Goal: Book appointment/travel/reservation: Book appointment/travel/reservation

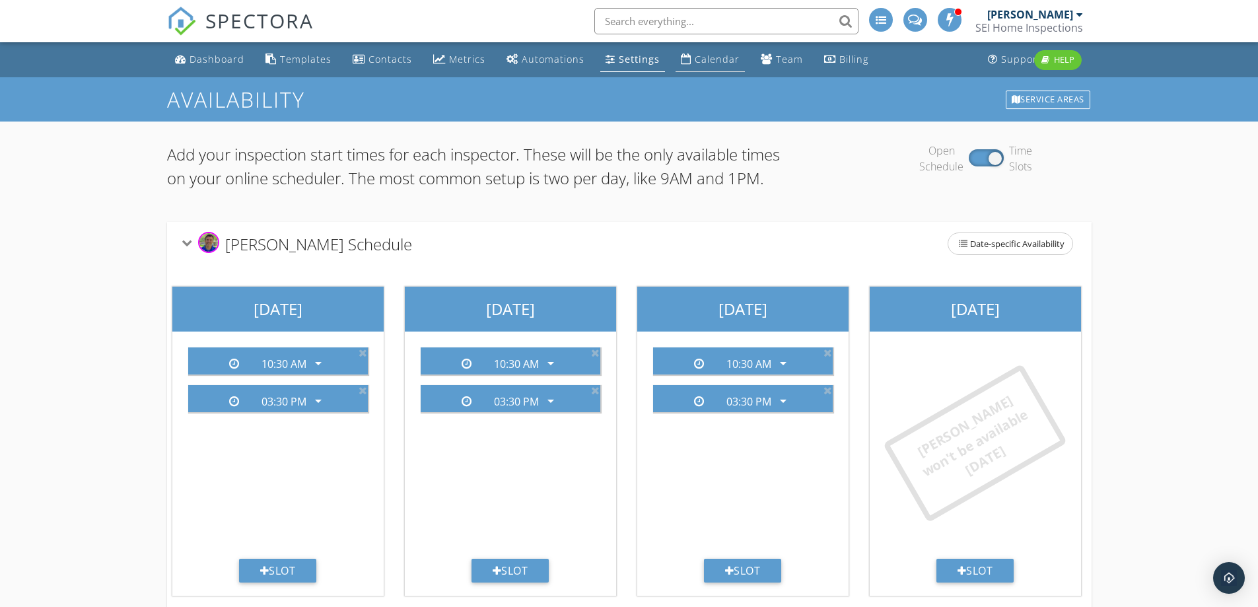
click at [707, 61] on div "Calendar" at bounding box center [717, 59] width 45 height 13
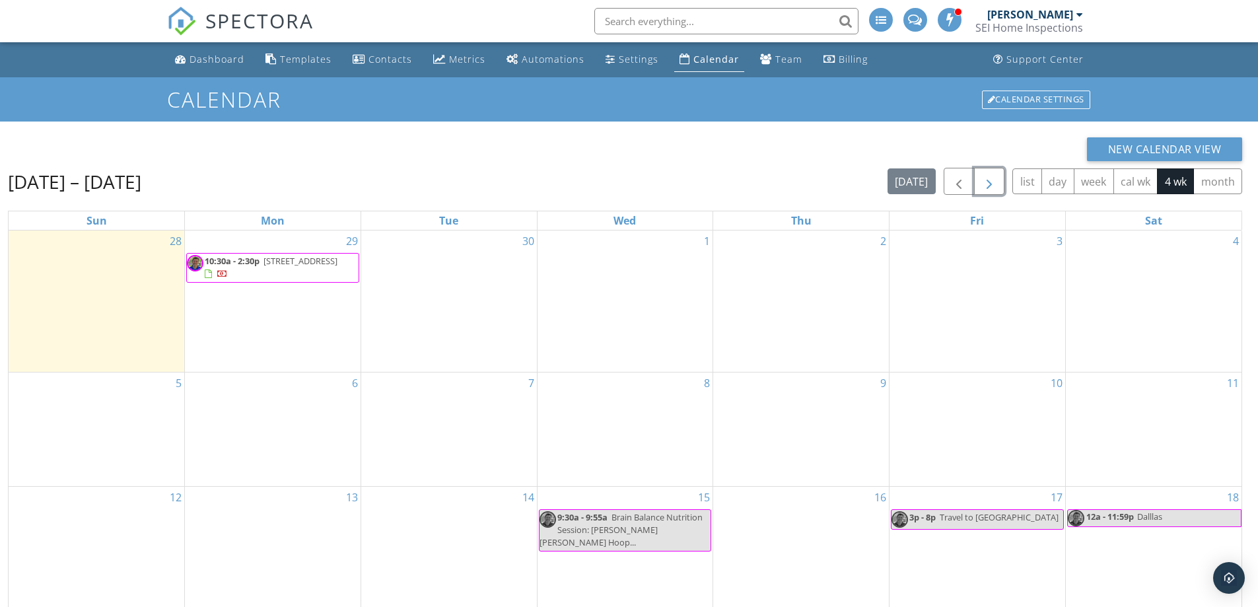
click at [982, 186] on span "button" at bounding box center [989, 182] width 16 height 16
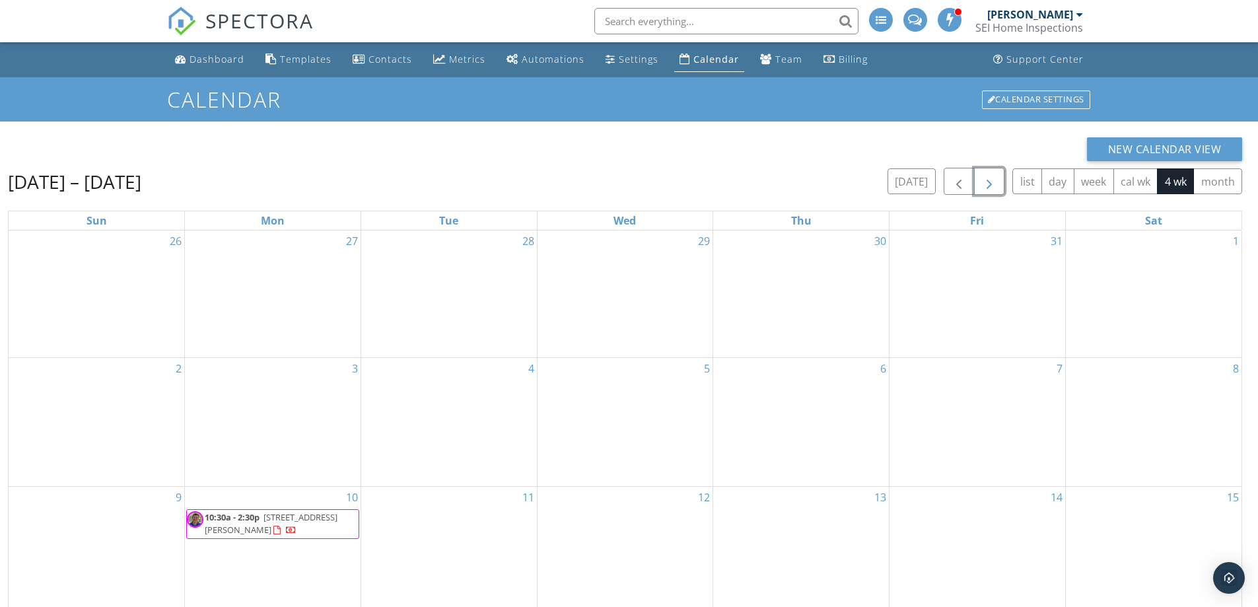
click at [982, 186] on span "button" at bounding box center [989, 182] width 16 height 16
click at [334, 283] on div "24" at bounding box center [273, 297] width 176 height 135
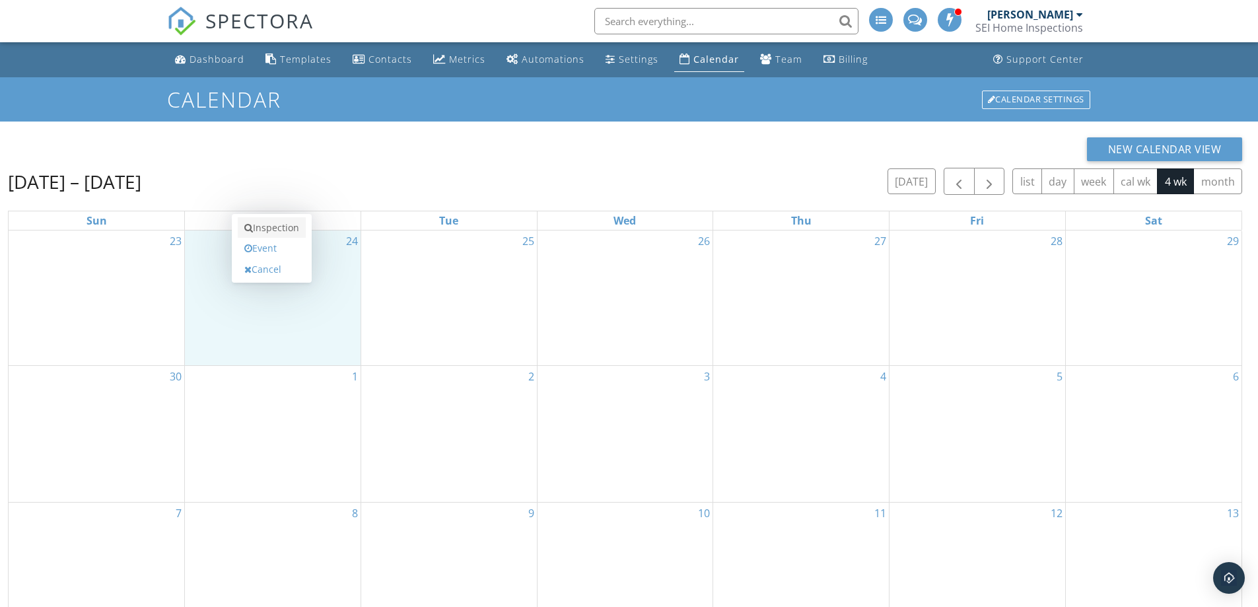
click at [284, 226] on link "Inspection" at bounding box center [272, 227] width 68 height 21
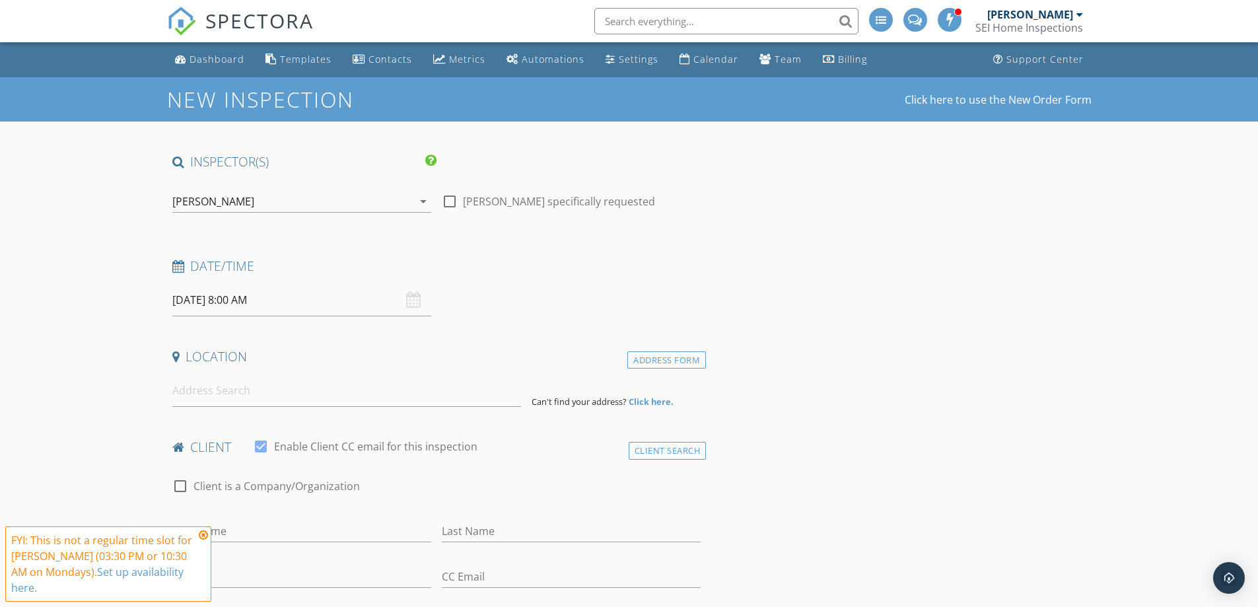
click at [317, 302] on input "[DATE] 8:00 AM" at bounding box center [301, 300] width 259 height 32
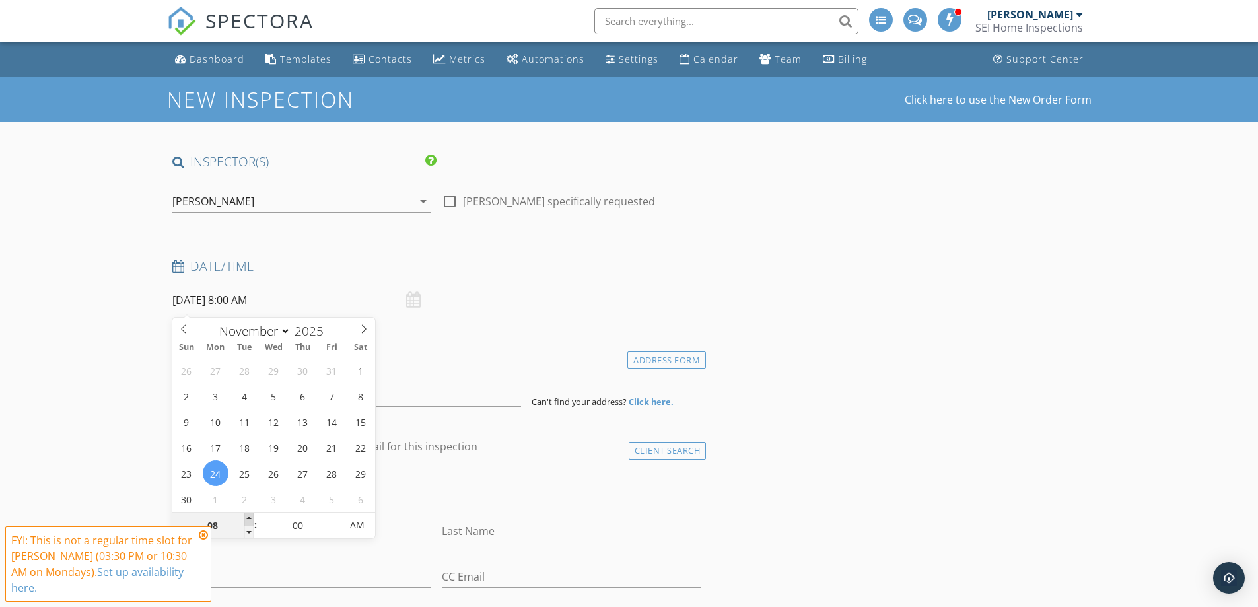
type input "09"
type input "[DATE] 9:00 AM"
click at [245, 518] on span at bounding box center [248, 518] width 9 height 13
type input "10"
type input "11/24/2025 10:00 AM"
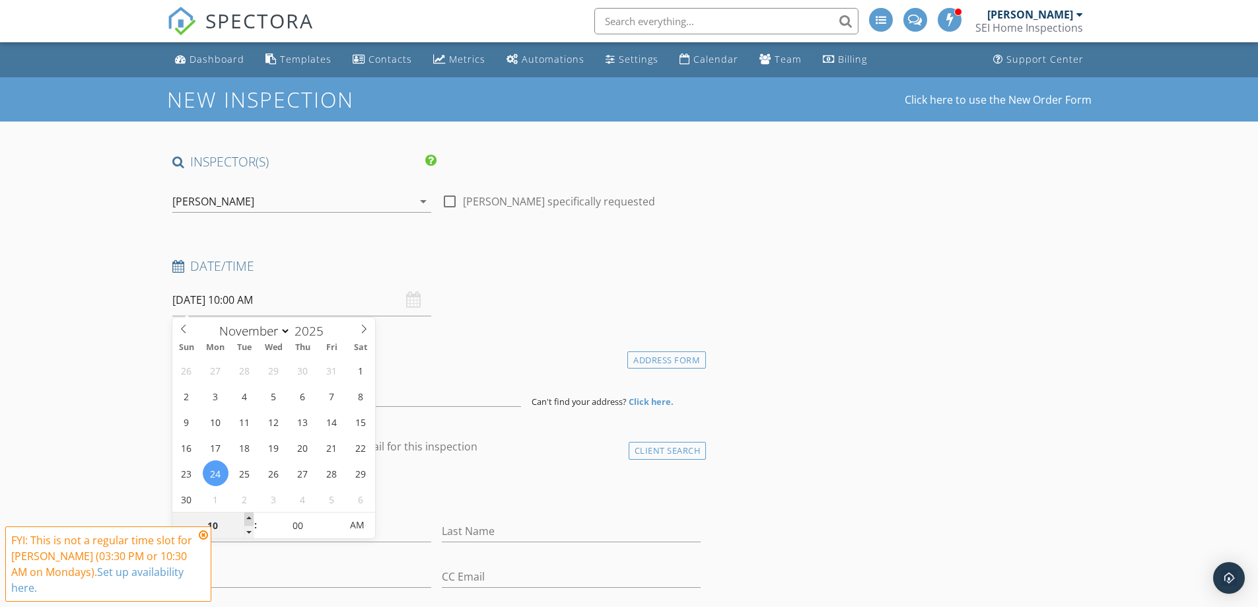
click at [248, 518] on span at bounding box center [248, 518] width 9 height 13
click at [304, 525] on input "00" at bounding box center [297, 525] width 81 height 26
type input "30"
type input "11/24/2025 10:30 AM"
click at [432, 384] on input at bounding box center [346, 390] width 349 height 32
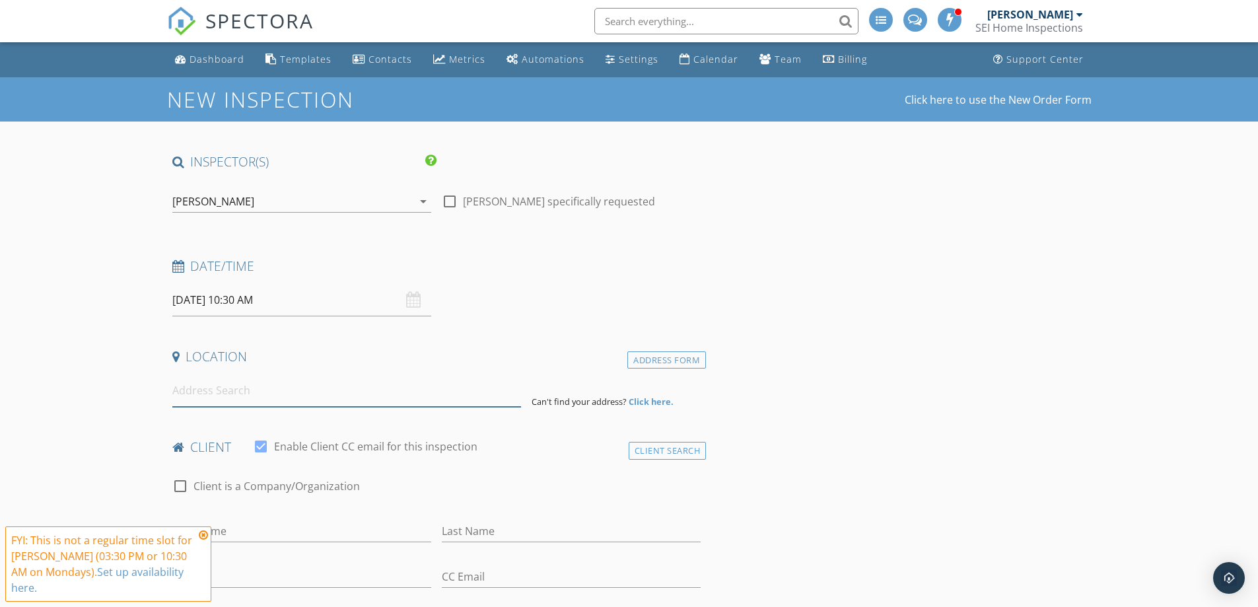
paste input "8003 Treetop View Dr , Fulshear, TX 77441"
type input "8003 Treetop View Drive, Fulshear, TX 77441, USA"
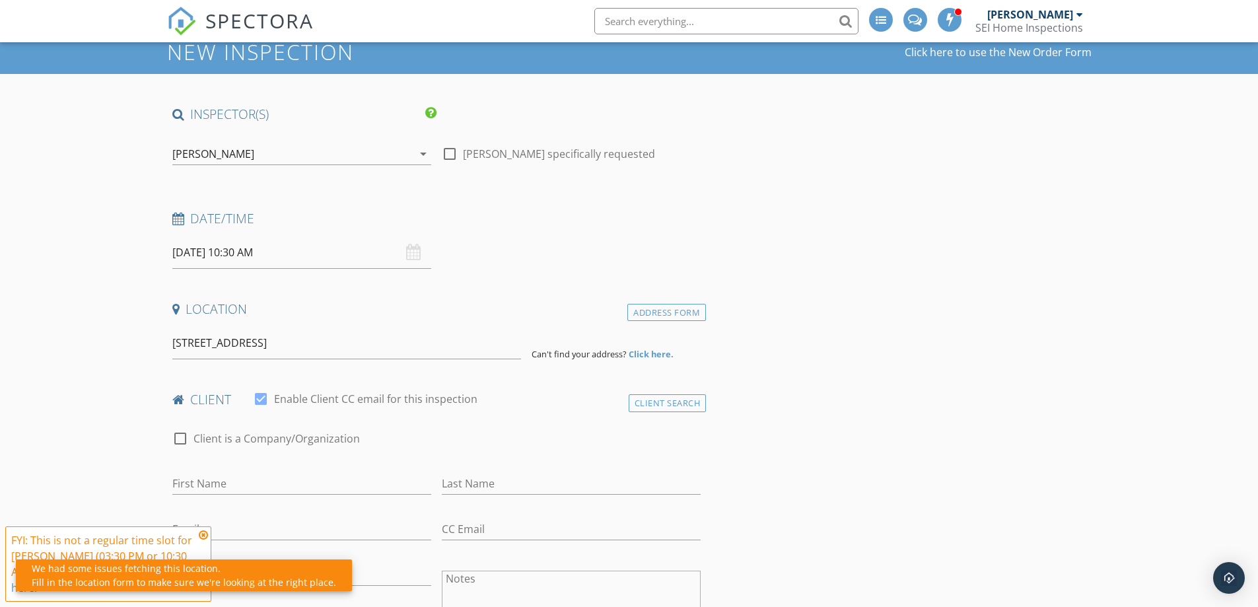
scroll to position [132, 0]
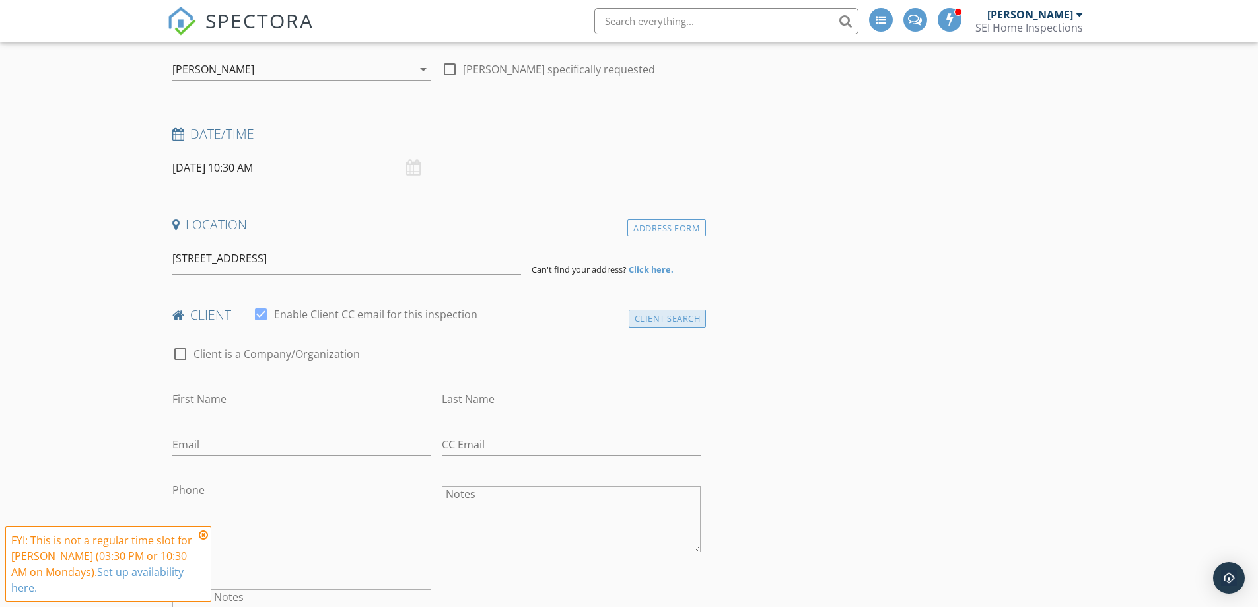
click at [649, 314] on div "Client Search" at bounding box center [667, 319] width 78 height 18
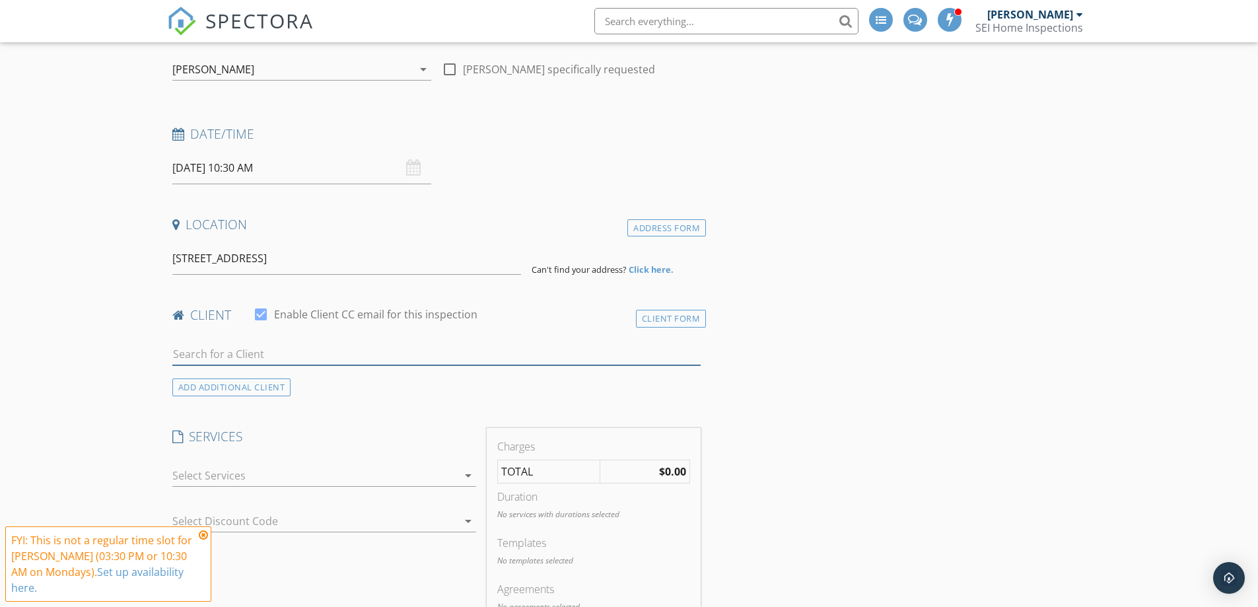
click at [290, 352] on input "text" at bounding box center [436, 354] width 529 height 22
paste input "Marlene Vasquez"
type input "Marlene Vasquez"
click at [266, 380] on div "Marlene Vasquez" at bounding box center [308, 378] width 197 height 16
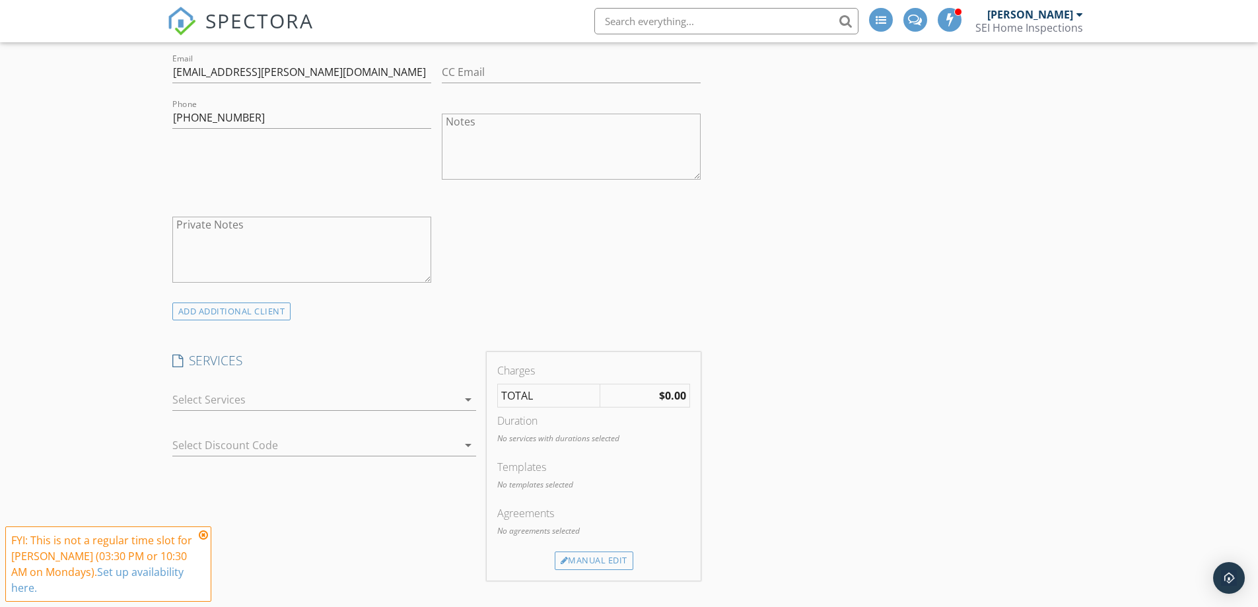
scroll to position [528, 0]
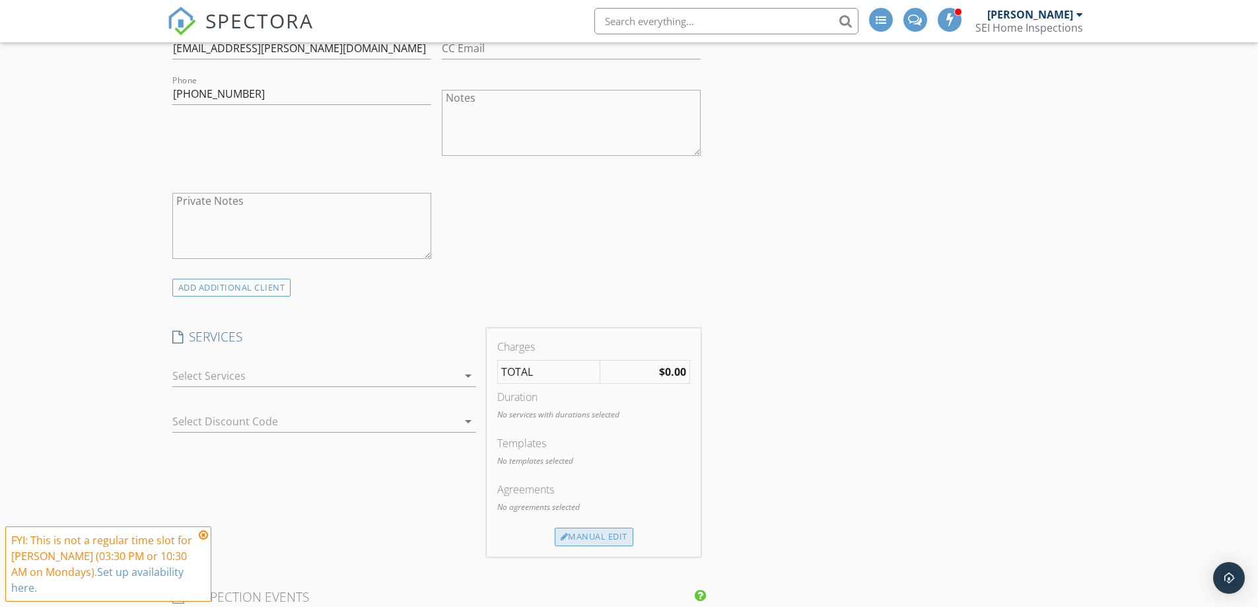
click at [592, 536] on div "Manual Edit" at bounding box center [594, 536] width 79 height 18
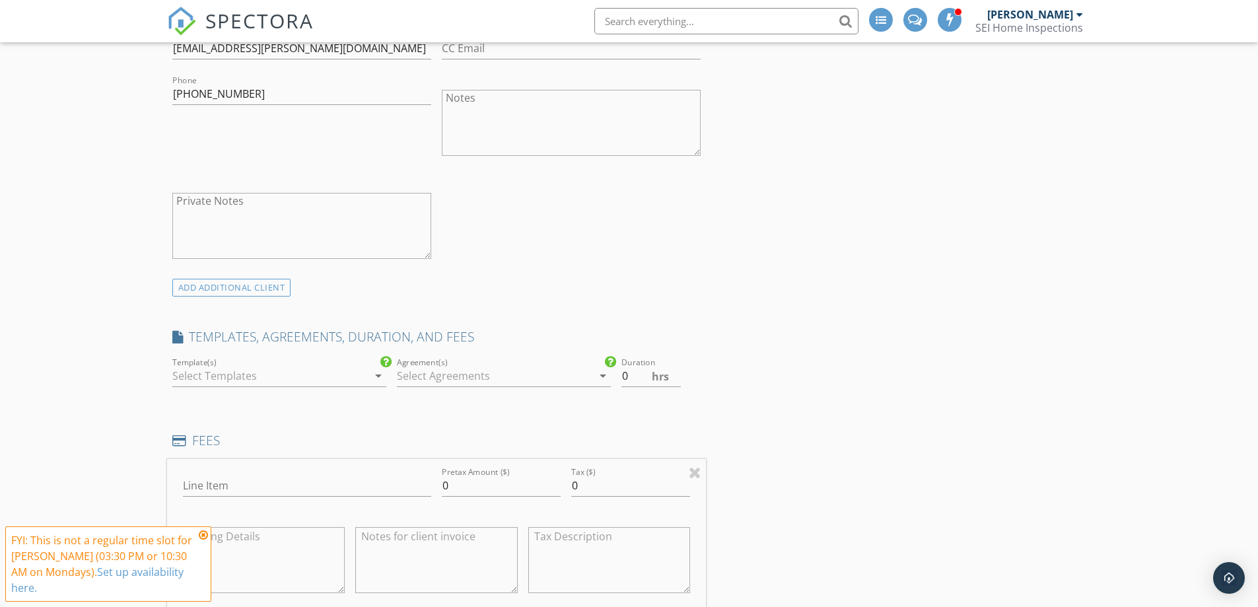
click at [255, 379] on div at bounding box center [269, 375] width 195 height 21
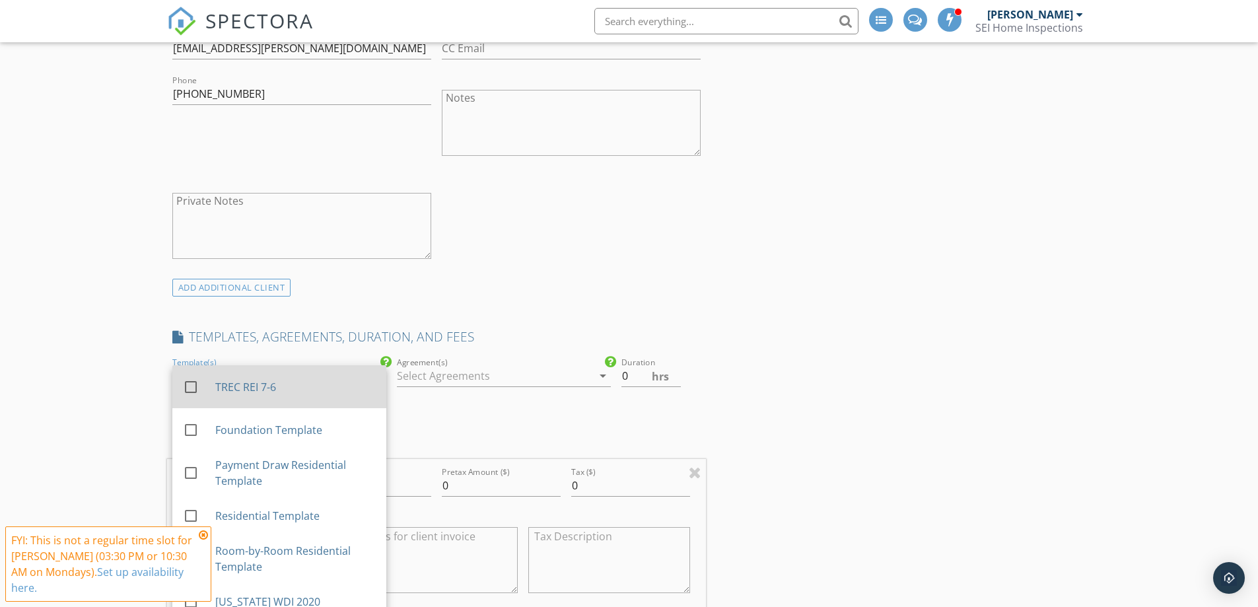
click at [254, 392] on div "TREC REI 7-6" at bounding box center [295, 387] width 160 height 16
click at [456, 437] on h4 "FEES" at bounding box center [436, 440] width 529 height 17
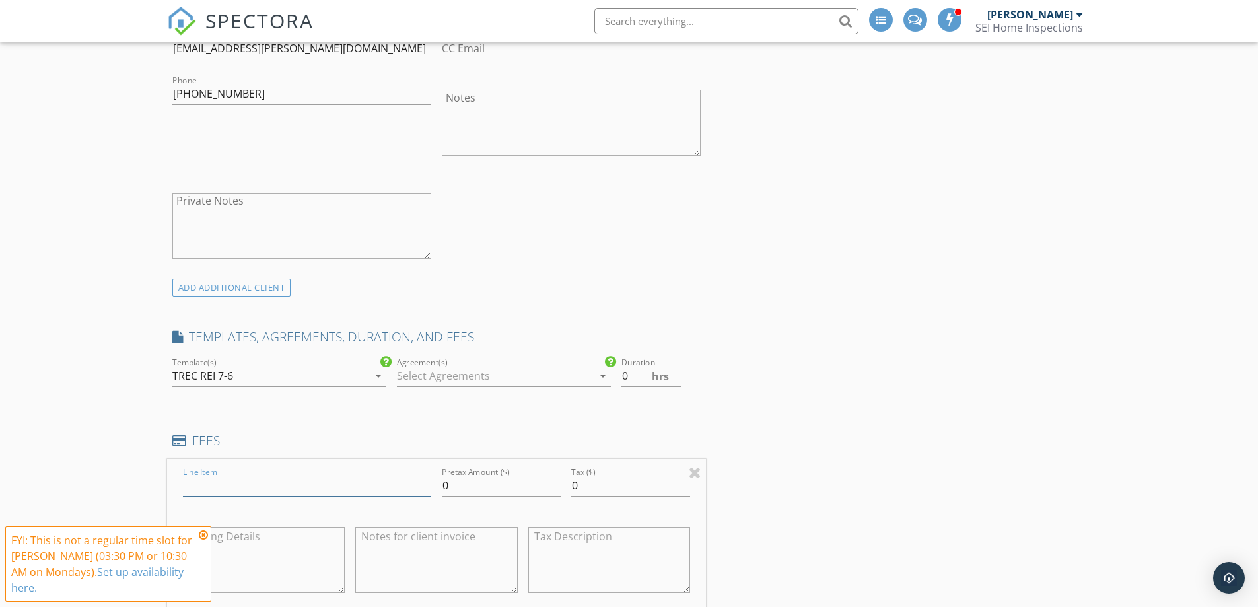
click at [281, 485] on input "Line Item" at bounding box center [307, 486] width 248 height 22
type input "Final Home Inspection"
click at [455, 477] on input "0" at bounding box center [501, 486] width 119 height 22
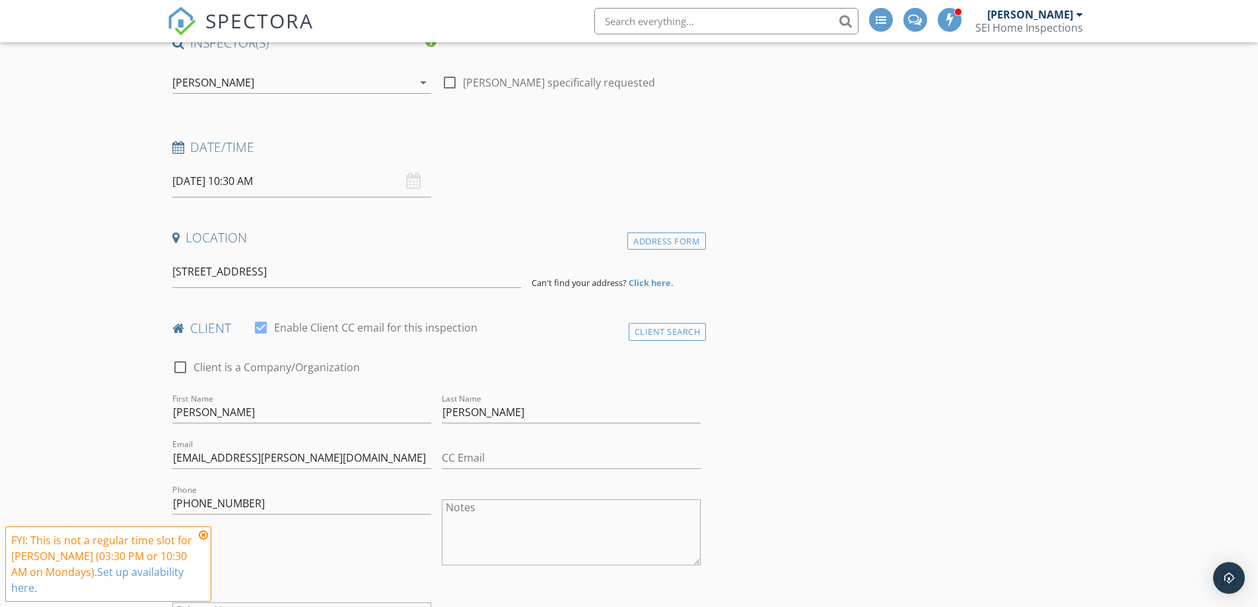
scroll to position [106, 0]
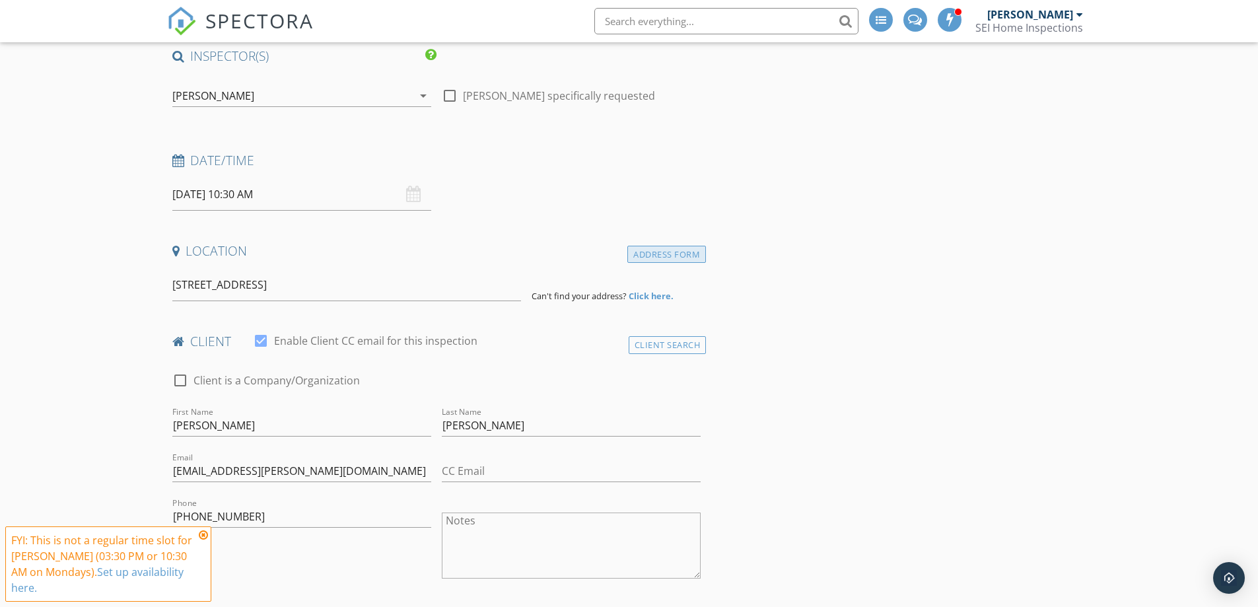
type input "375.00"
click at [647, 249] on div "Address Form" at bounding box center [666, 255] width 79 height 18
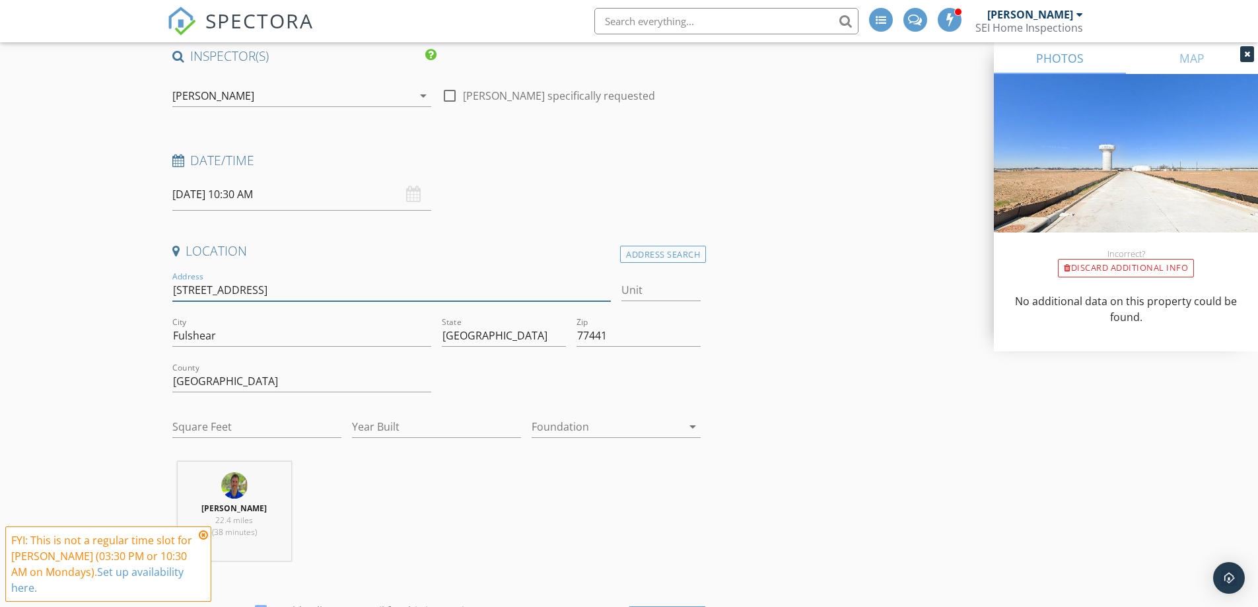
drag, startPoint x: 280, startPoint y: 287, endPoint x: 469, endPoint y: 293, distance: 188.9
click at [469, 293] on input "8003 Treetop View Dr , Fulshear, TX 77441" at bounding box center [391, 290] width 439 height 22
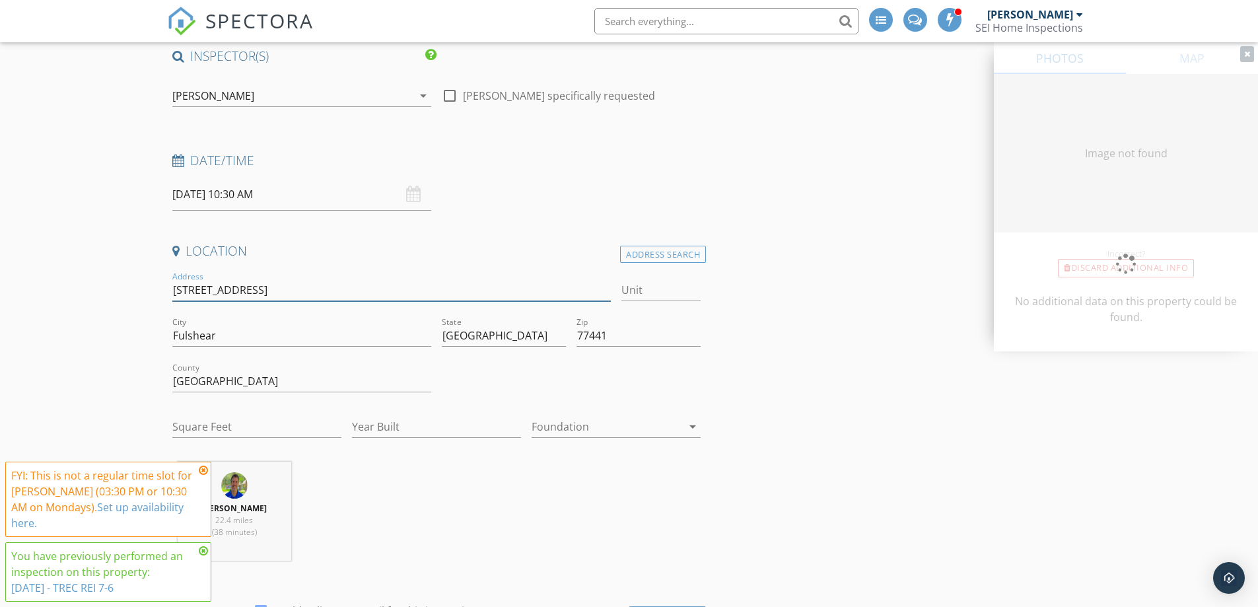
type input "8003 Treetop View Dr"
click at [289, 421] on input "Square Feet" at bounding box center [256, 427] width 169 height 22
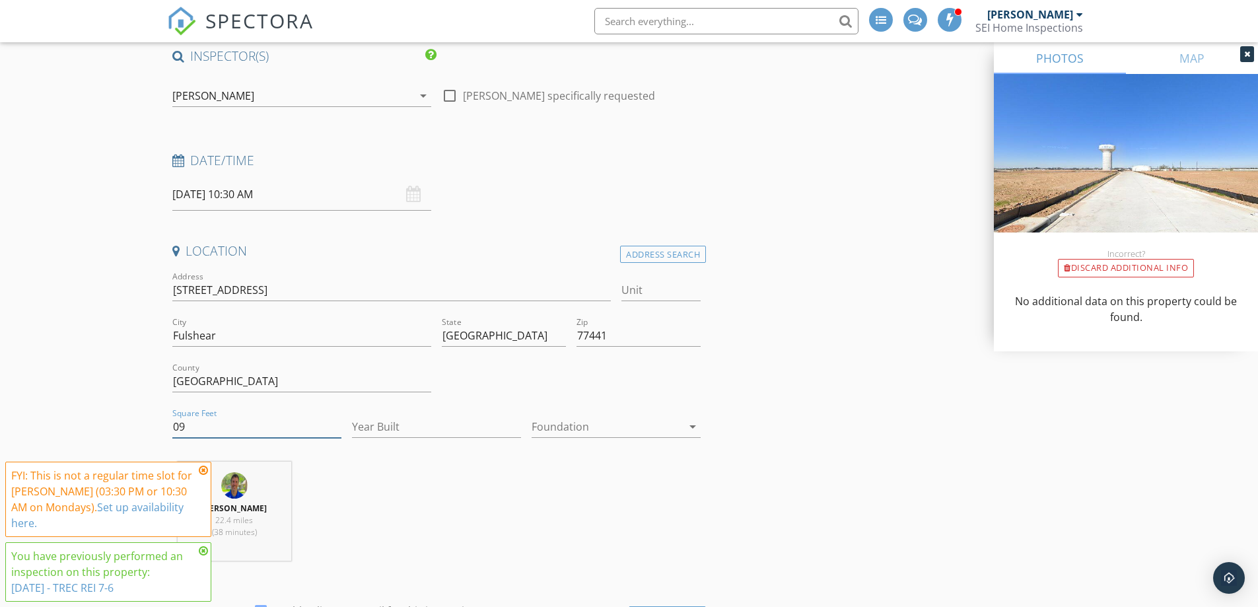
type input "0"
type input "2900"
click at [415, 418] on input "Year Built" at bounding box center [436, 427] width 169 height 22
type input "2025"
click at [590, 419] on div at bounding box center [606, 426] width 151 height 21
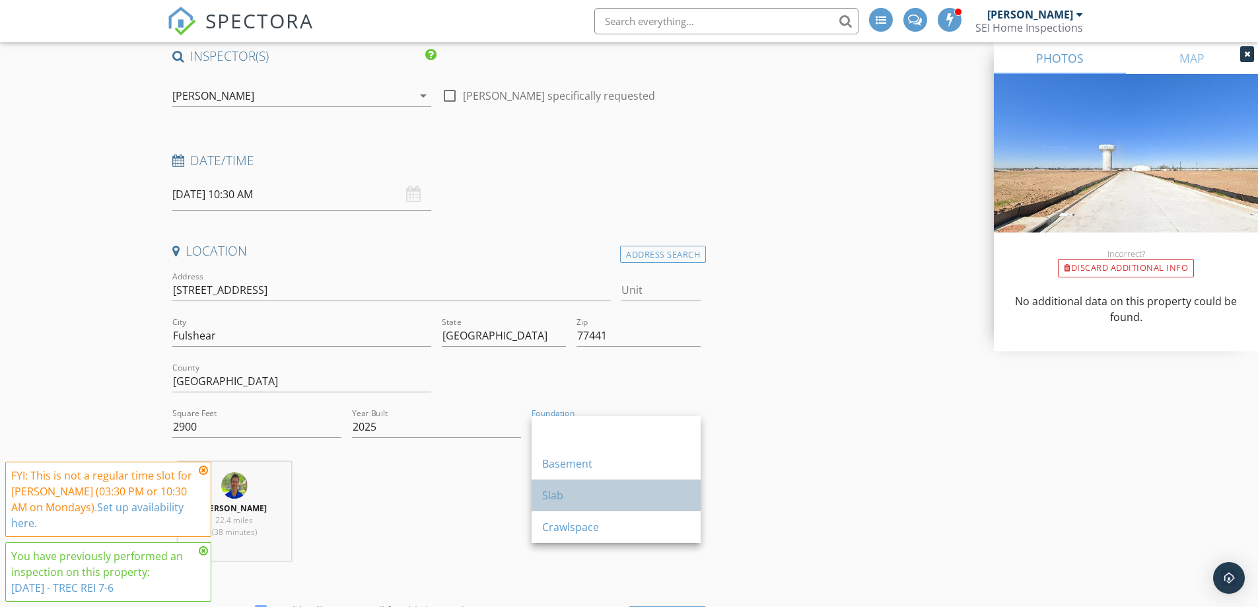
click at [593, 490] on div "Slab" at bounding box center [616, 495] width 148 height 16
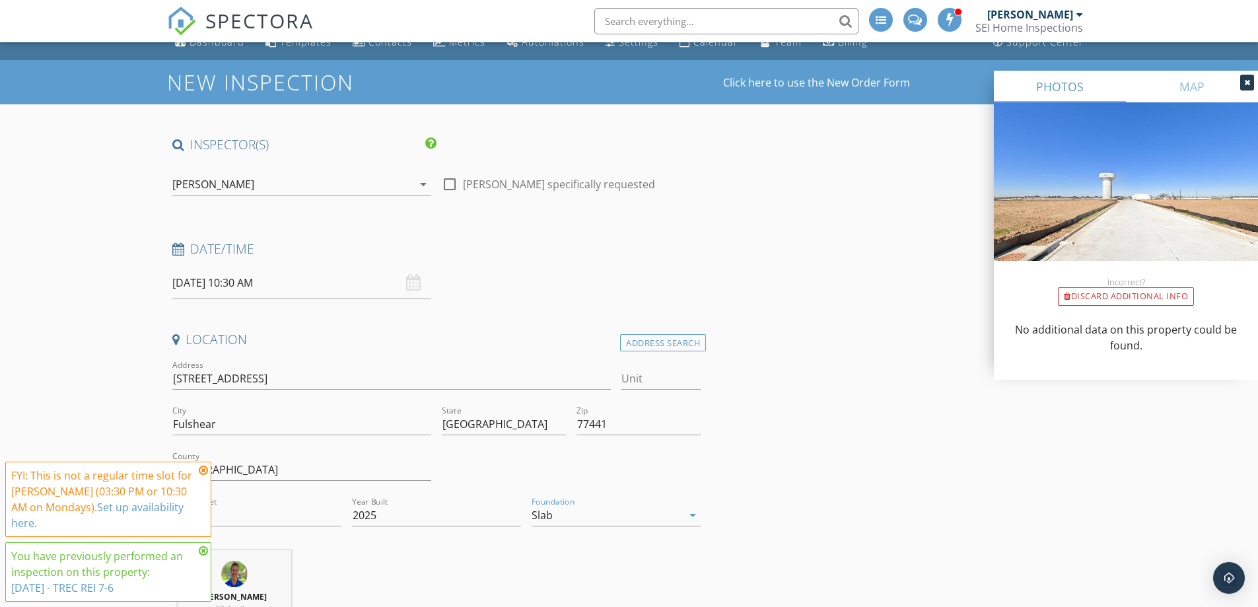
scroll to position [0, 0]
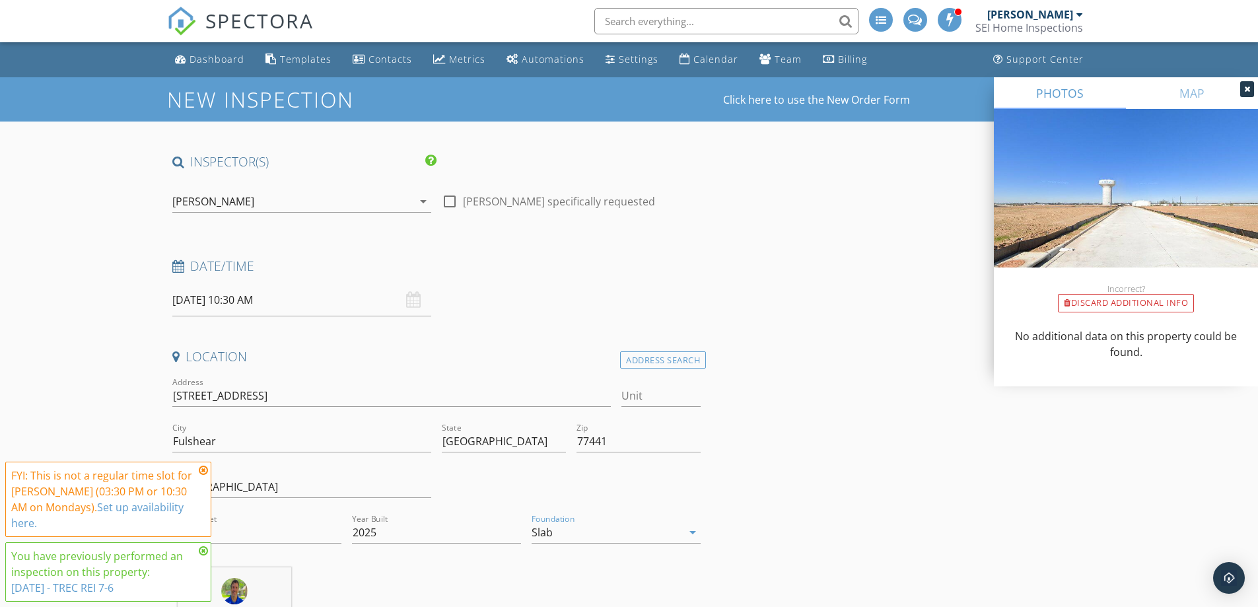
click at [203, 551] on icon at bounding box center [203, 550] width 9 height 11
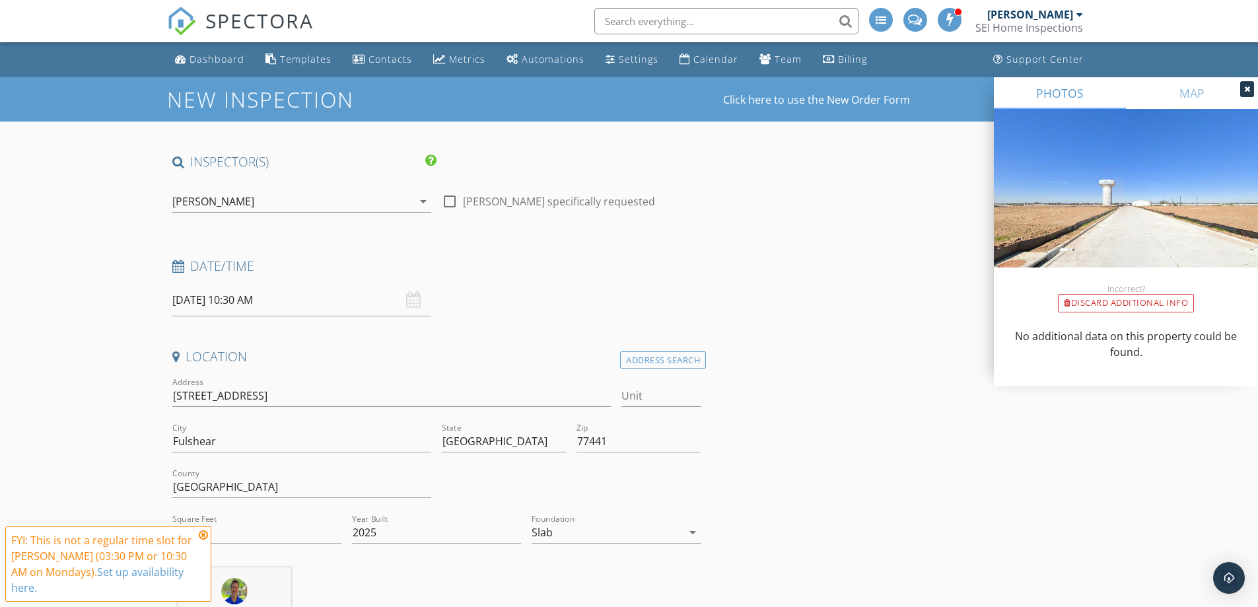
click at [204, 540] on icon at bounding box center [203, 534] width 9 height 11
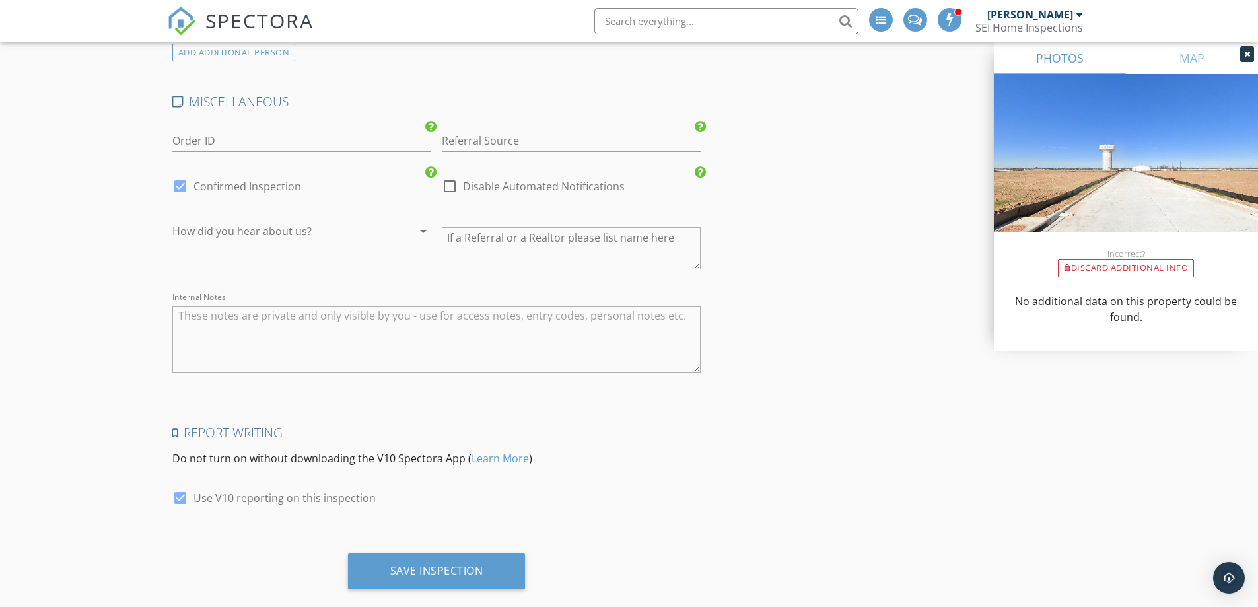
scroll to position [2092, 0]
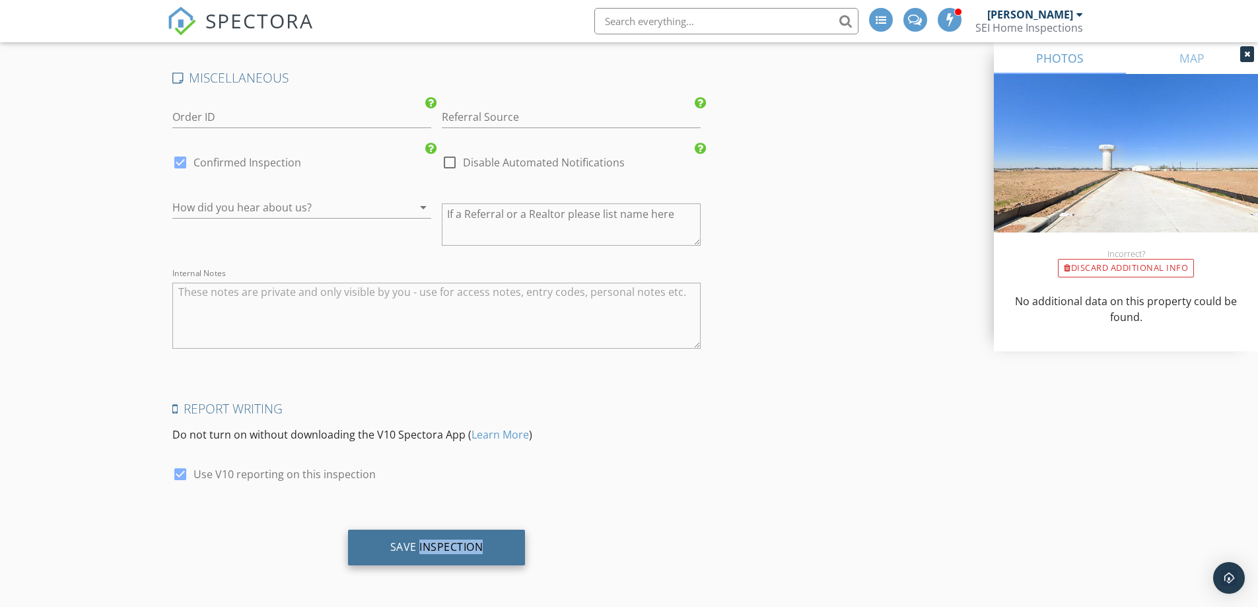
click at [475, 558] on div "Save Inspection" at bounding box center [437, 547] width 178 height 36
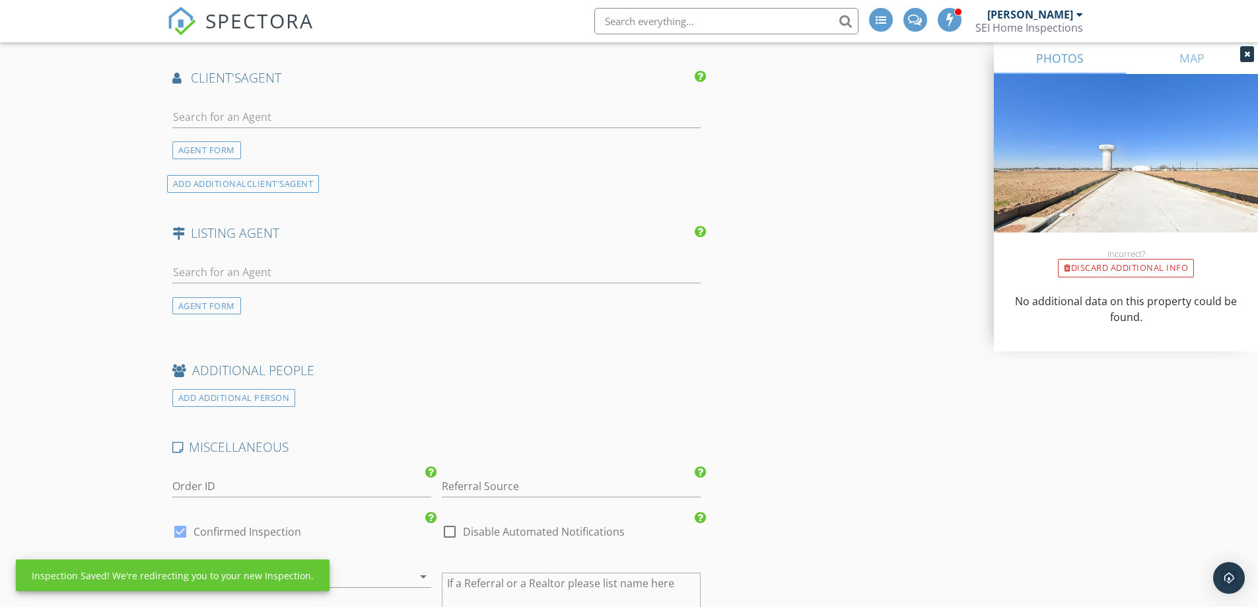
scroll to position [1564, 0]
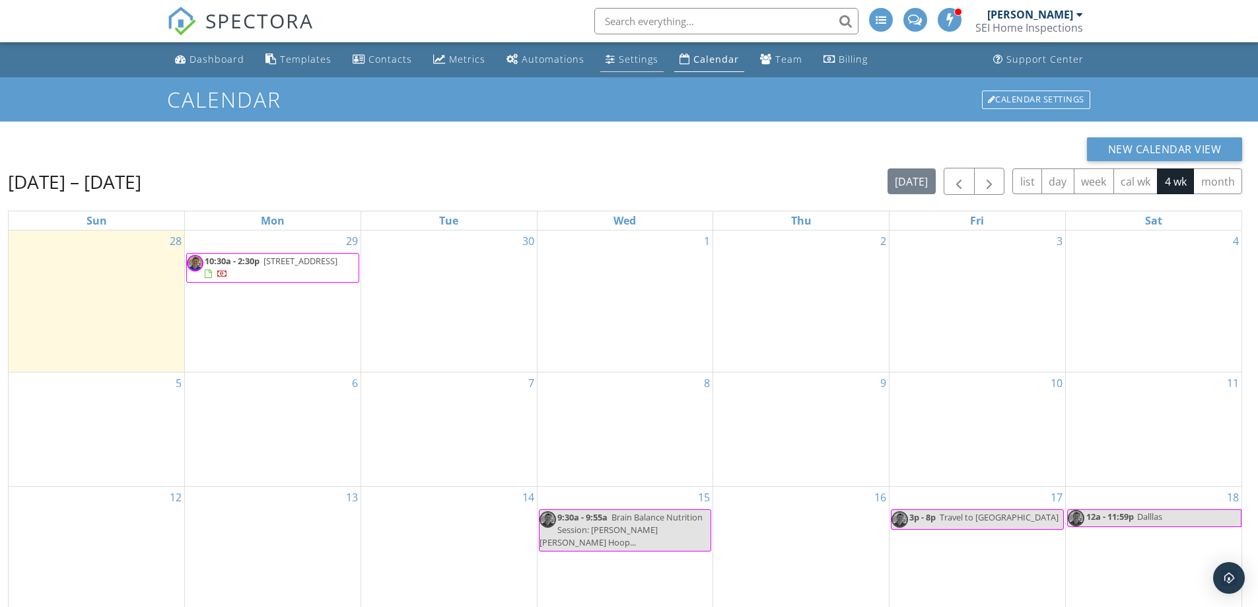
click at [621, 64] on div "Settings" at bounding box center [639, 59] width 40 height 13
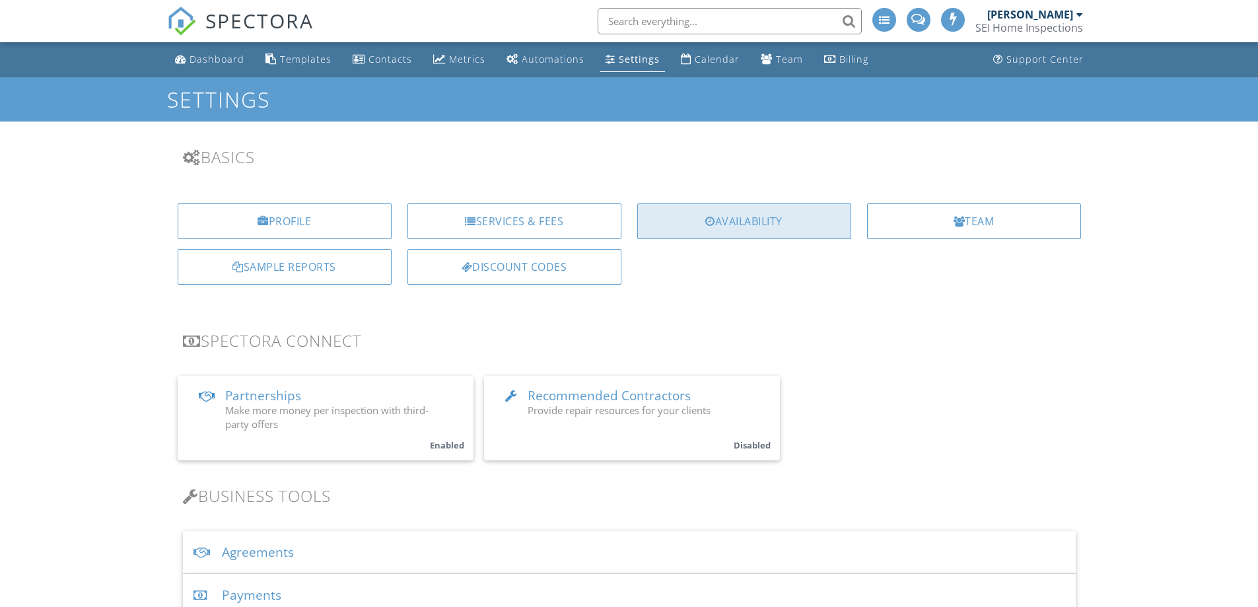
click at [694, 211] on div "Availability" at bounding box center [744, 221] width 214 height 36
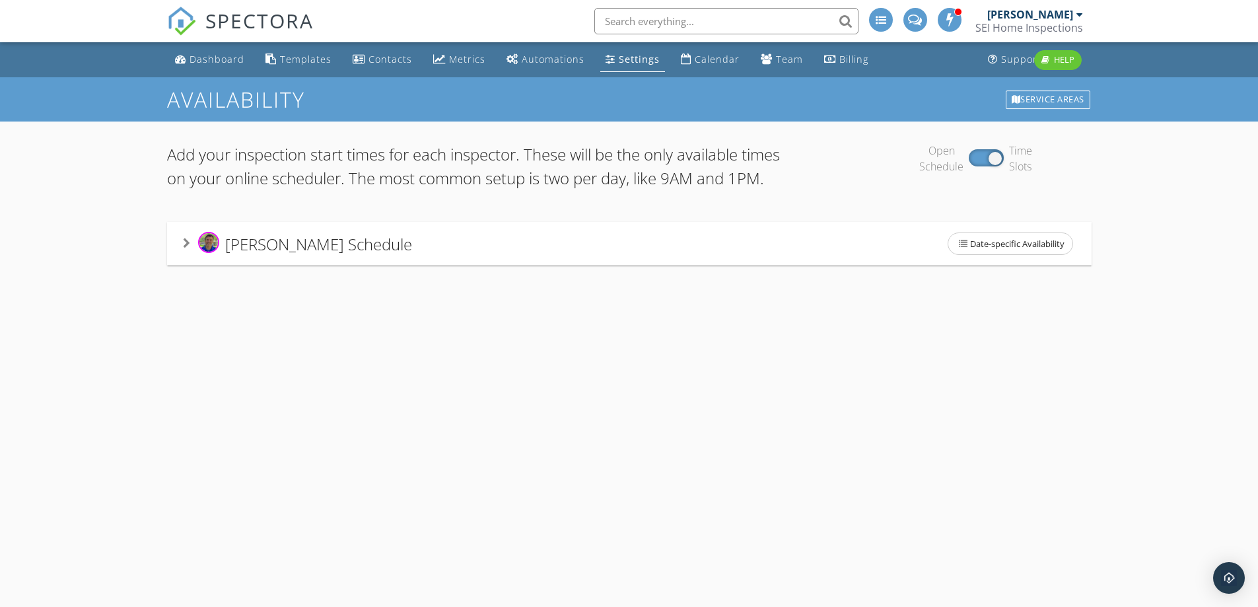
click at [307, 254] on span "Travis Hooper's Schedule" at bounding box center [318, 243] width 187 height 22
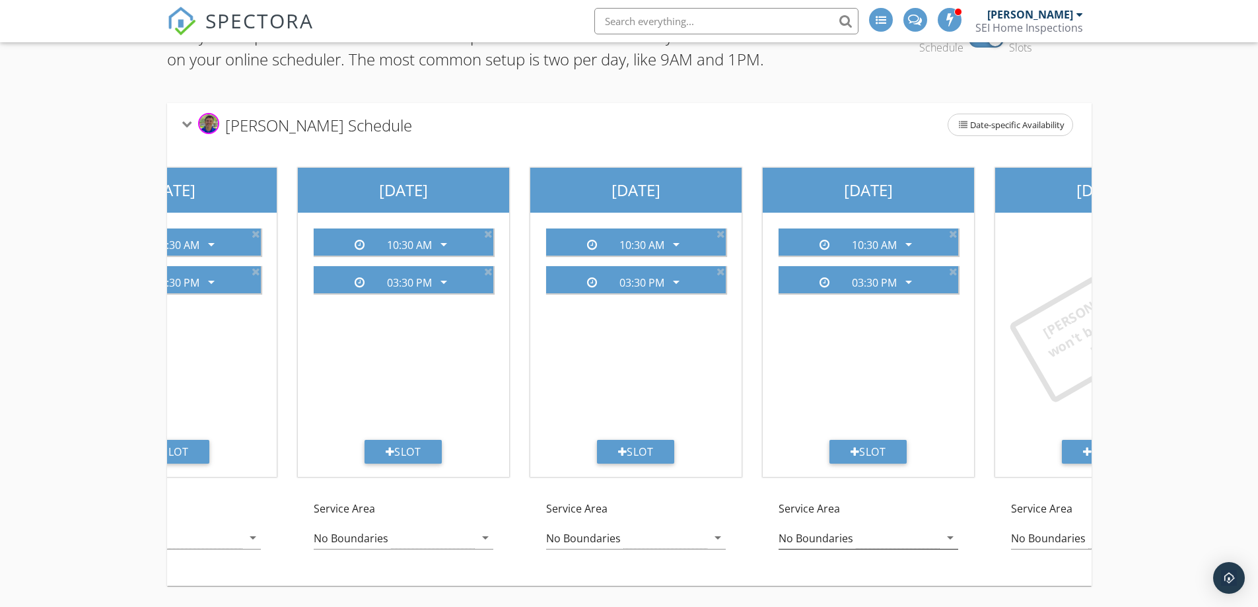
scroll to position [0, 578]
